Goal: Task Accomplishment & Management: Use online tool/utility

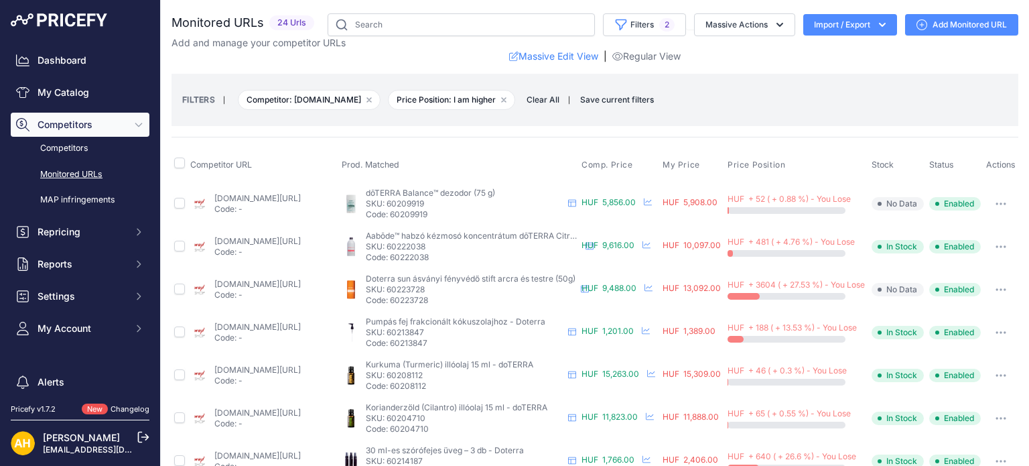
scroll to position [483, 0]
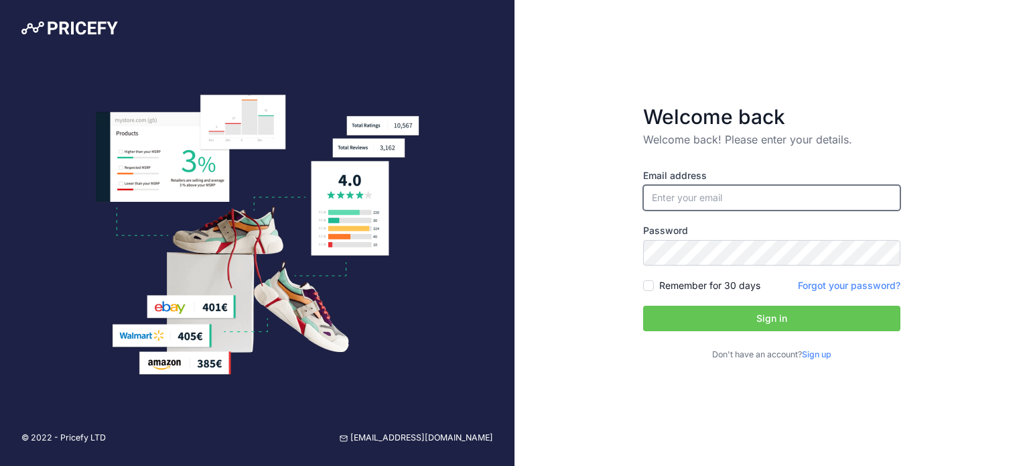
click at [763, 198] on input "email" at bounding box center [771, 197] width 257 height 25
type input "[EMAIL_ADDRESS][DOMAIN_NAME]"
click at [733, 320] on button "Sign in" at bounding box center [771, 318] width 257 height 25
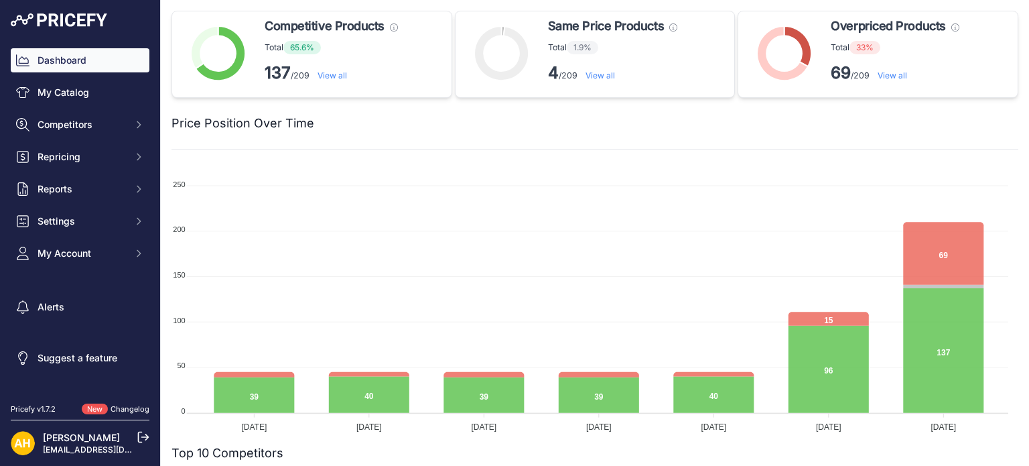
click at [895, 74] on link "View all" at bounding box center [892, 75] width 29 height 10
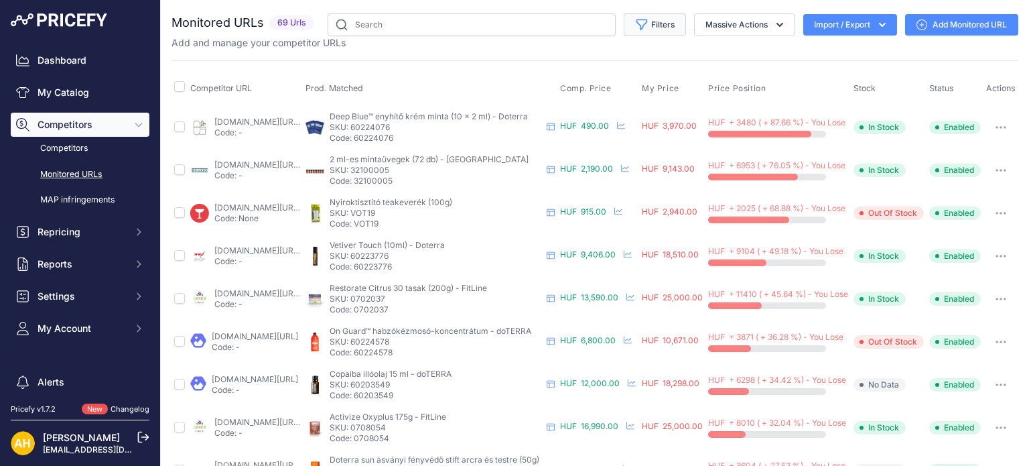
click at [649, 28] on button "Filters" at bounding box center [655, 24] width 62 height 23
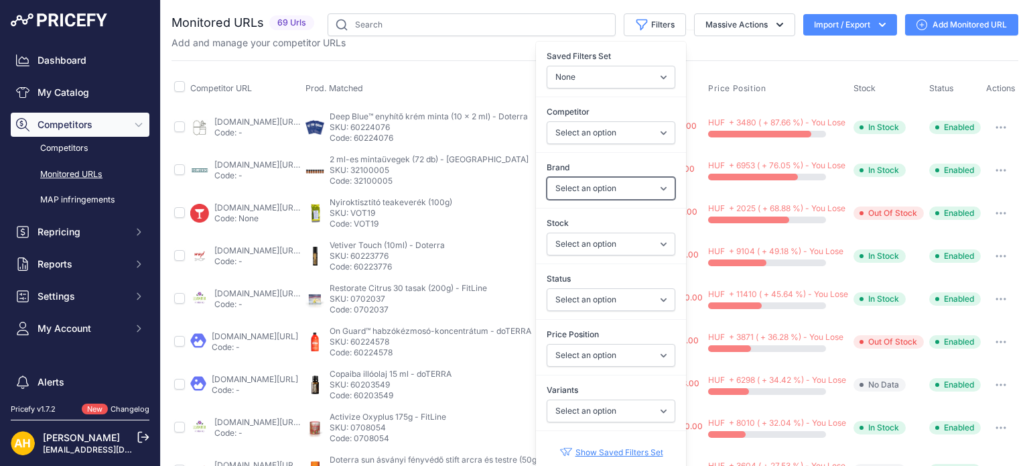
click at [618, 194] on select "Select an option doTERRA FitLine MESE TEA MyFlame Vonia" at bounding box center [611, 188] width 129 height 23
select select "doTERRA"
click at [547, 177] on select "Select an option doTERRA FitLine MESE TEA MyFlame Vonia" at bounding box center [611, 188] width 129 height 23
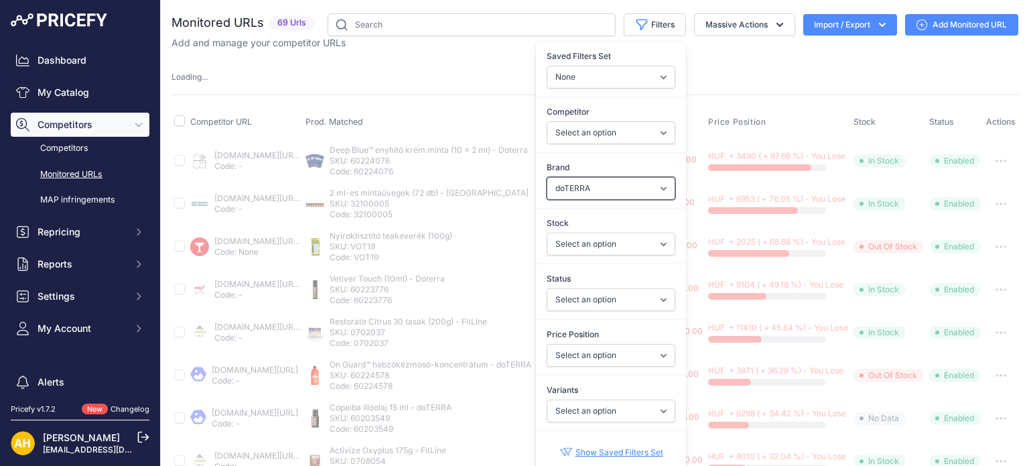
scroll to position [201, 0]
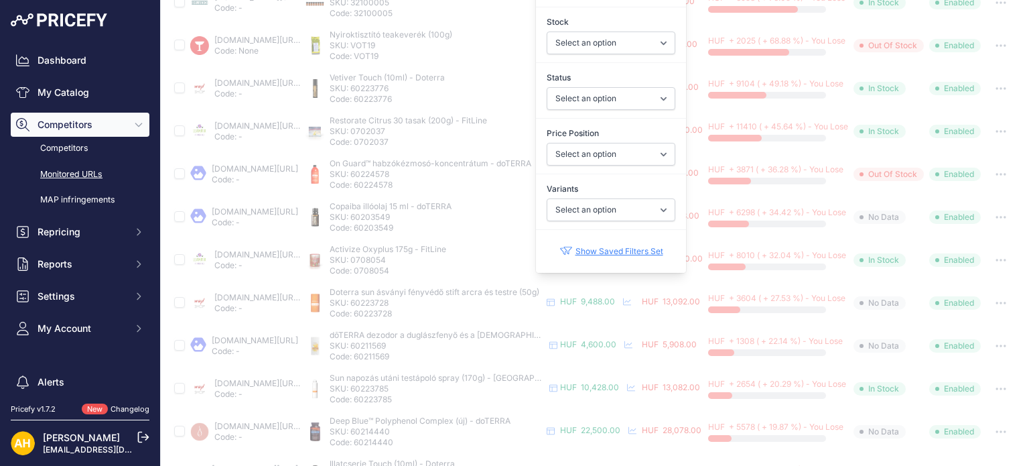
select select
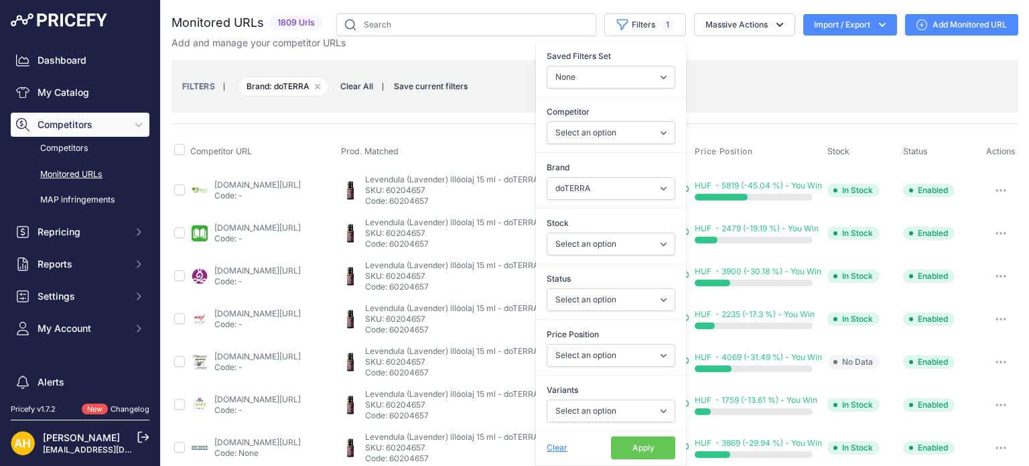
click at [631, 440] on button "Apply" at bounding box center [643, 447] width 64 height 23
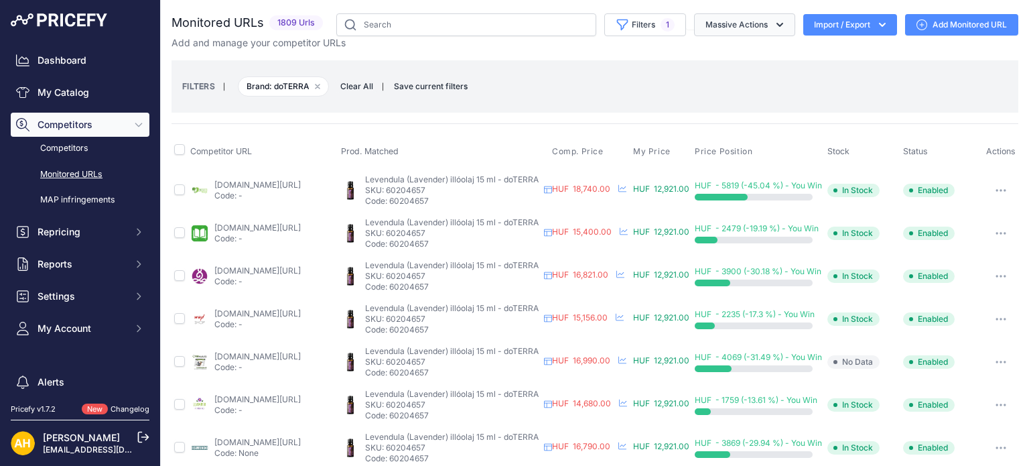
click at [773, 25] on icon "button" at bounding box center [779, 24] width 13 height 13
click at [773, 23] on icon "button" at bounding box center [779, 24] width 13 height 13
click at [96, 53] on link "Dashboard" at bounding box center [80, 60] width 139 height 24
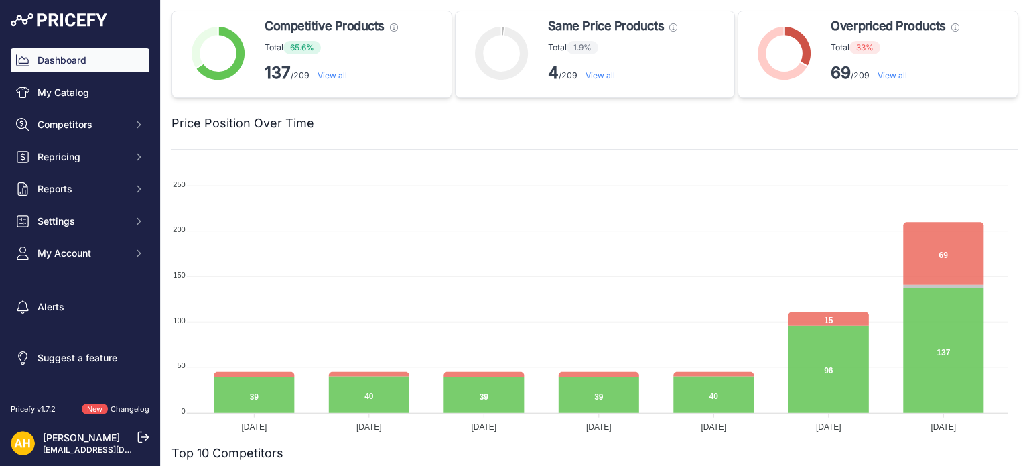
click at [895, 74] on link "View all" at bounding box center [892, 75] width 29 height 10
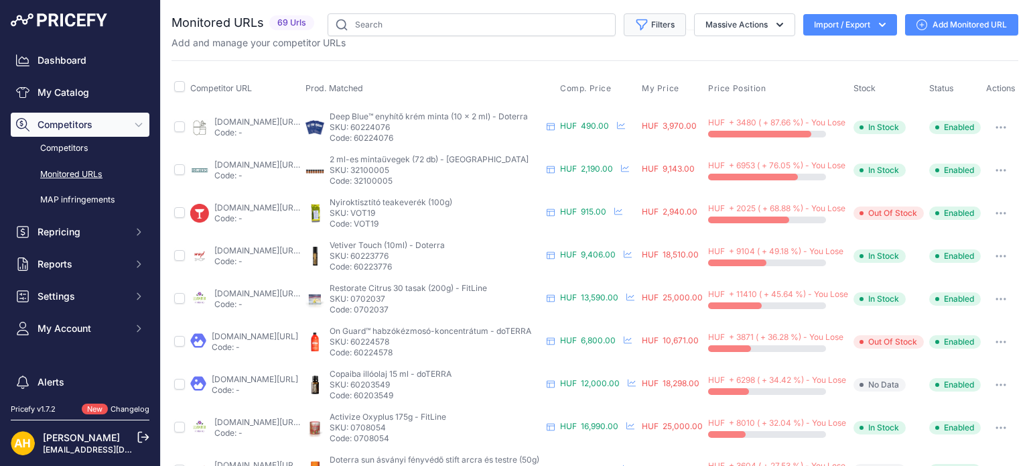
click at [649, 23] on button "Filters" at bounding box center [655, 24] width 62 height 23
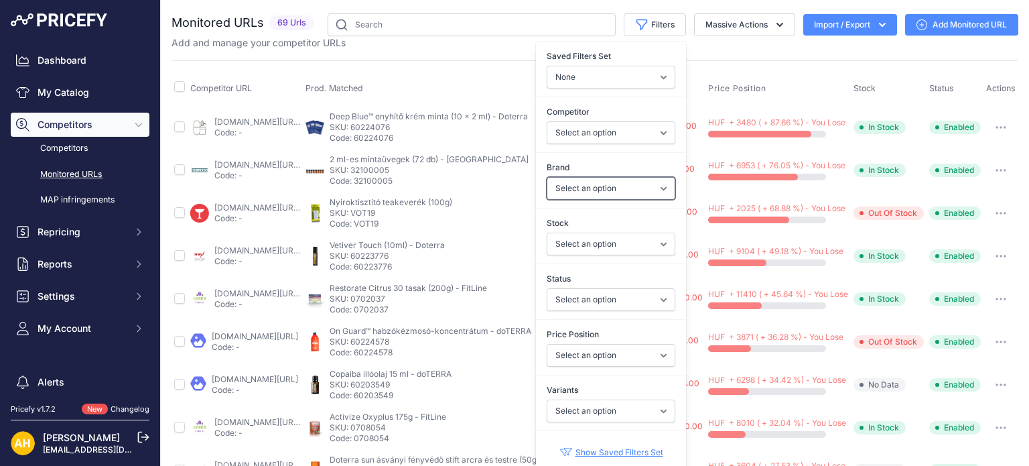
click at [622, 186] on select "Select an option doTERRA FitLine MESE TEA MyFlame Vonia" at bounding box center [611, 188] width 129 height 23
select select "doTERRA"
click at [547, 177] on select "Select an option doTERRA FitLine MESE TEA MyFlame Vonia" at bounding box center [611, 188] width 129 height 23
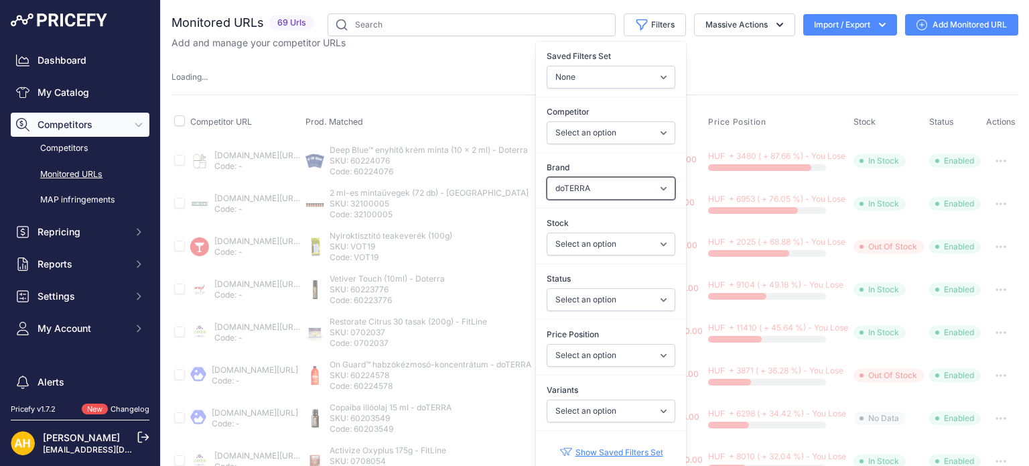
select select
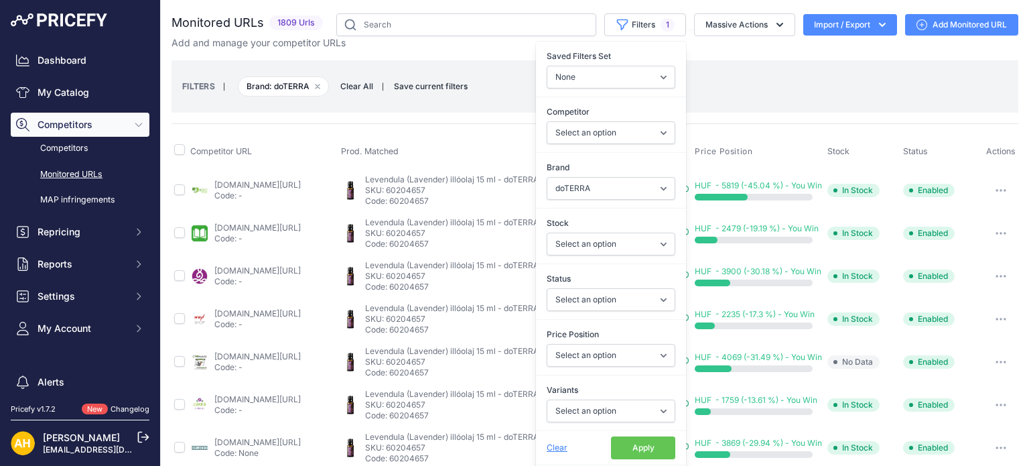
click at [639, 443] on button "Apply" at bounding box center [643, 447] width 64 height 23
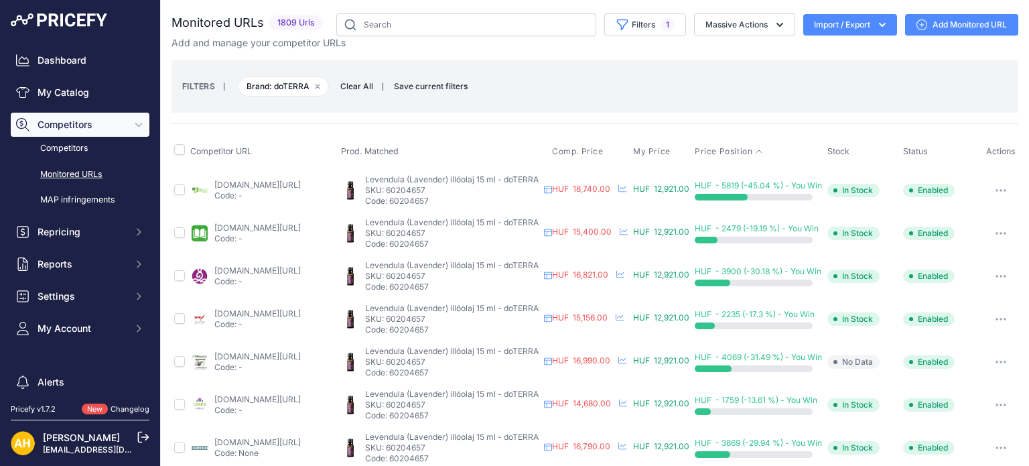
click at [736, 147] on span "Price Position" at bounding box center [724, 151] width 58 height 11
